Goal: Transaction & Acquisition: Purchase product/service

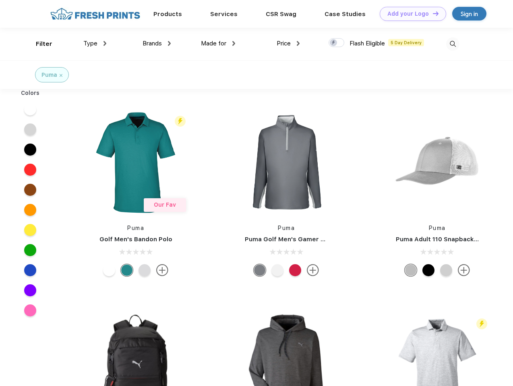
click at [410, 14] on link "Add your Logo Design Tool" at bounding box center [413, 14] width 66 height 14
click at [0, 0] on div "Design Tool" at bounding box center [0, 0] width 0 height 0
click at [432, 13] on link "Add your Logo Design Tool" at bounding box center [413, 14] width 66 height 14
click at [39, 44] on div "Filter" at bounding box center [44, 43] width 17 height 9
click at [95, 43] on span "Type" at bounding box center [90, 43] width 14 height 7
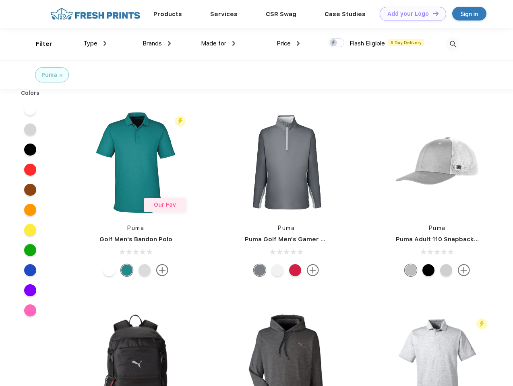
click at [157, 43] on span "Brands" at bounding box center [151, 43] width 19 height 7
click at [218, 43] on span "Made for" at bounding box center [213, 43] width 25 height 7
click at [288, 43] on span "Price" at bounding box center [283, 43] width 14 height 7
click at [336, 43] on div at bounding box center [336, 42] width 16 height 9
click at [334, 43] on input "checkbox" at bounding box center [330, 40] width 5 height 5
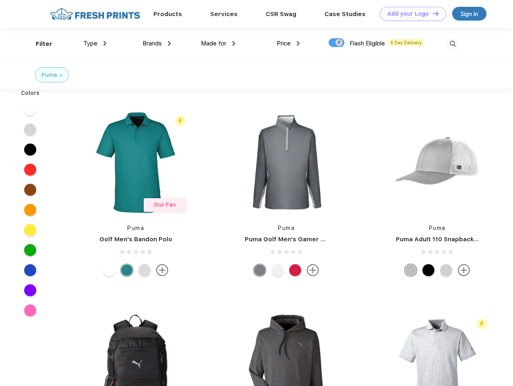
click at [452, 44] on img at bounding box center [452, 43] width 13 height 13
